Goal: Task Accomplishment & Management: Manage account settings

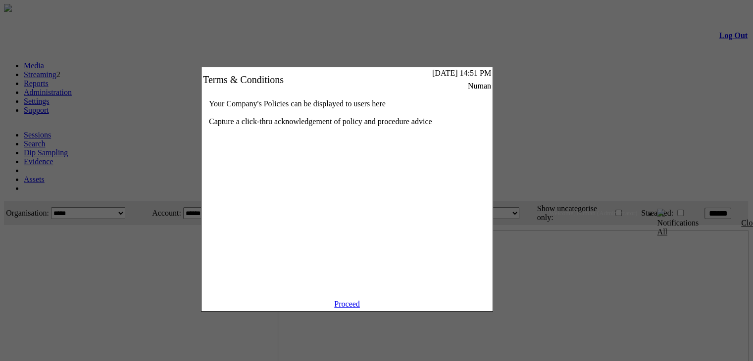
click at [346, 308] on link "Proceed" at bounding box center [347, 304] width 26 height 8
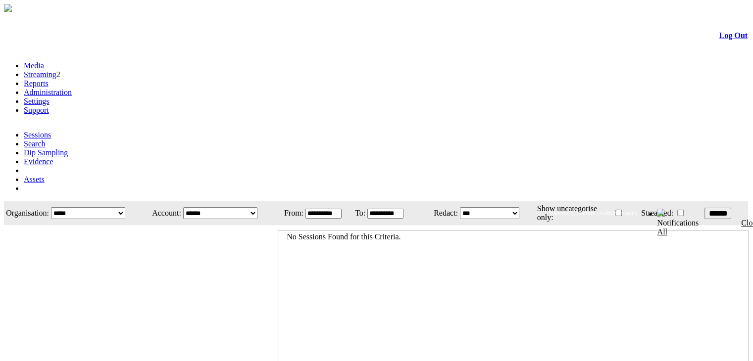
click at [72, 88] on link "Administration" at bounding box center [48, 92] width 48 height 8
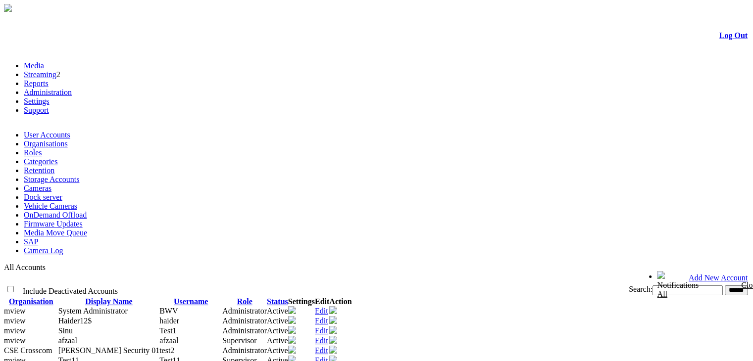
click at [652, 286] on input "text" at bounding box center [687, 291] width 70 height 10
type input "********"
click at [725, 286] on input "******" at bounding box center [736, 291] width 23 height 10
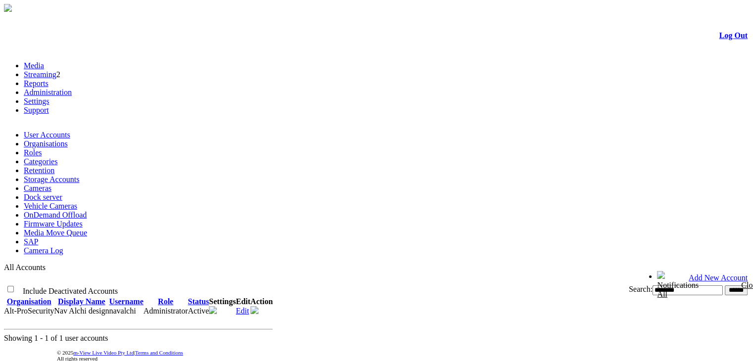
click at [249, 307] on link "Edit" at bounding box center [242, 311] width 13 height 8
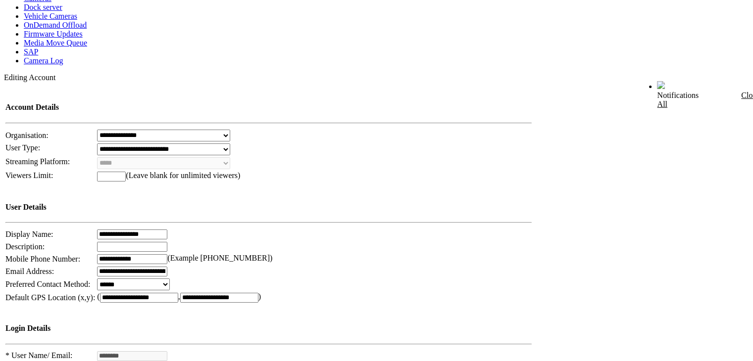
scroll to position [443, 0]
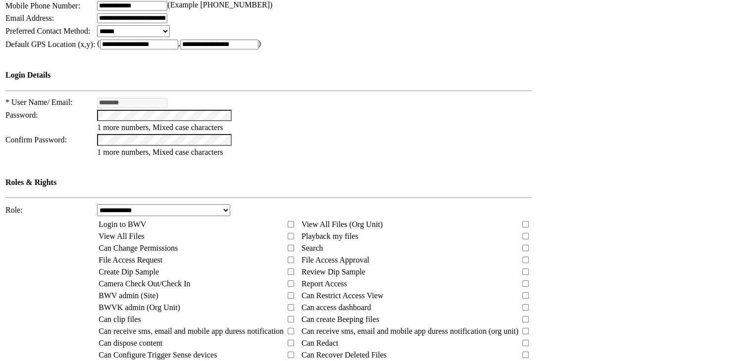
click at [608, 208] on td at bounding box center [673, 156] width 151 height 655
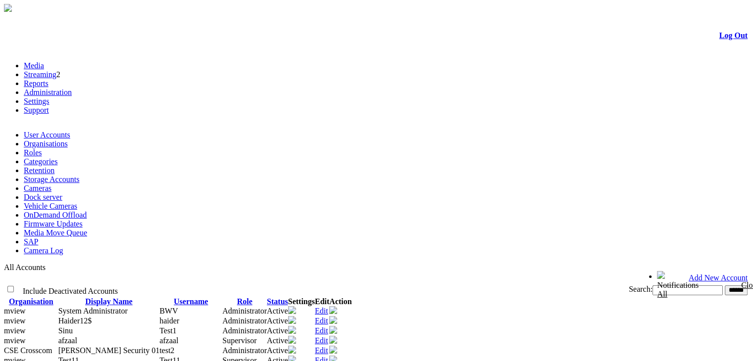
click at [49, 97] on link "Settings" at bounding box center [37, 101] width 26 height 8
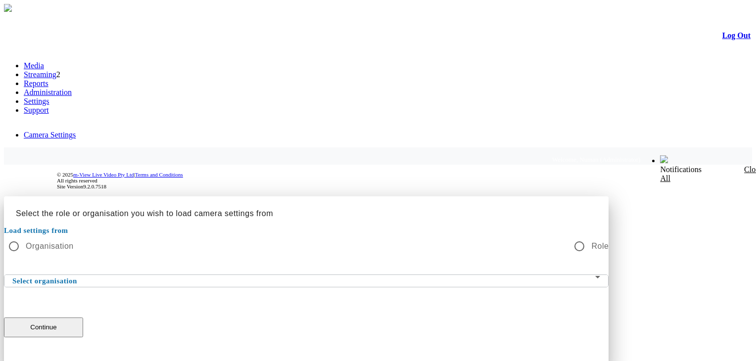
click at [608, 196] on div at bounding box center [378, 196] width 748 height 0
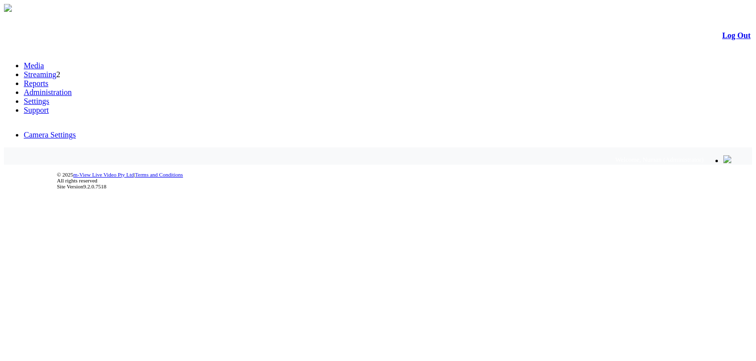
click at [44, 63] on link "Media" at bounding box center [34, 65] width 20 height 8
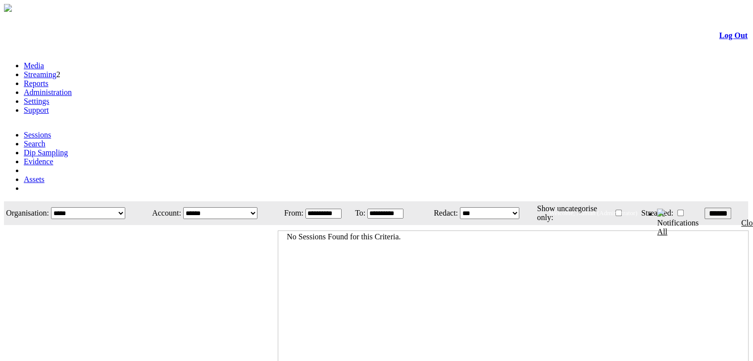
click at [719, 40] on link "Log Out" at bounding box center [733, 35] width 28 height 8
